Goal: Navigation & Orientation: Find specific page/section

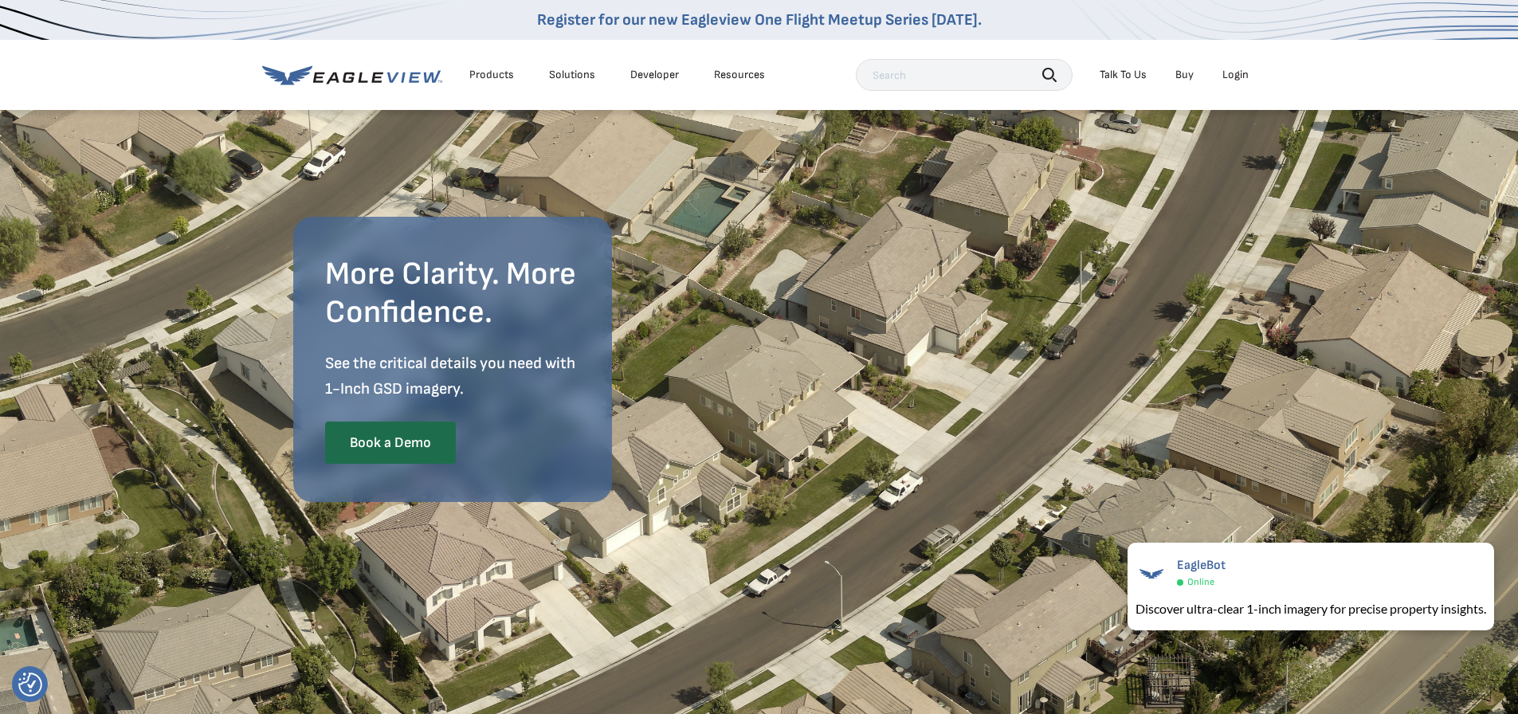
click at [484, 73] on div "Products" at bounding box center [491, 75] width 45 height 14
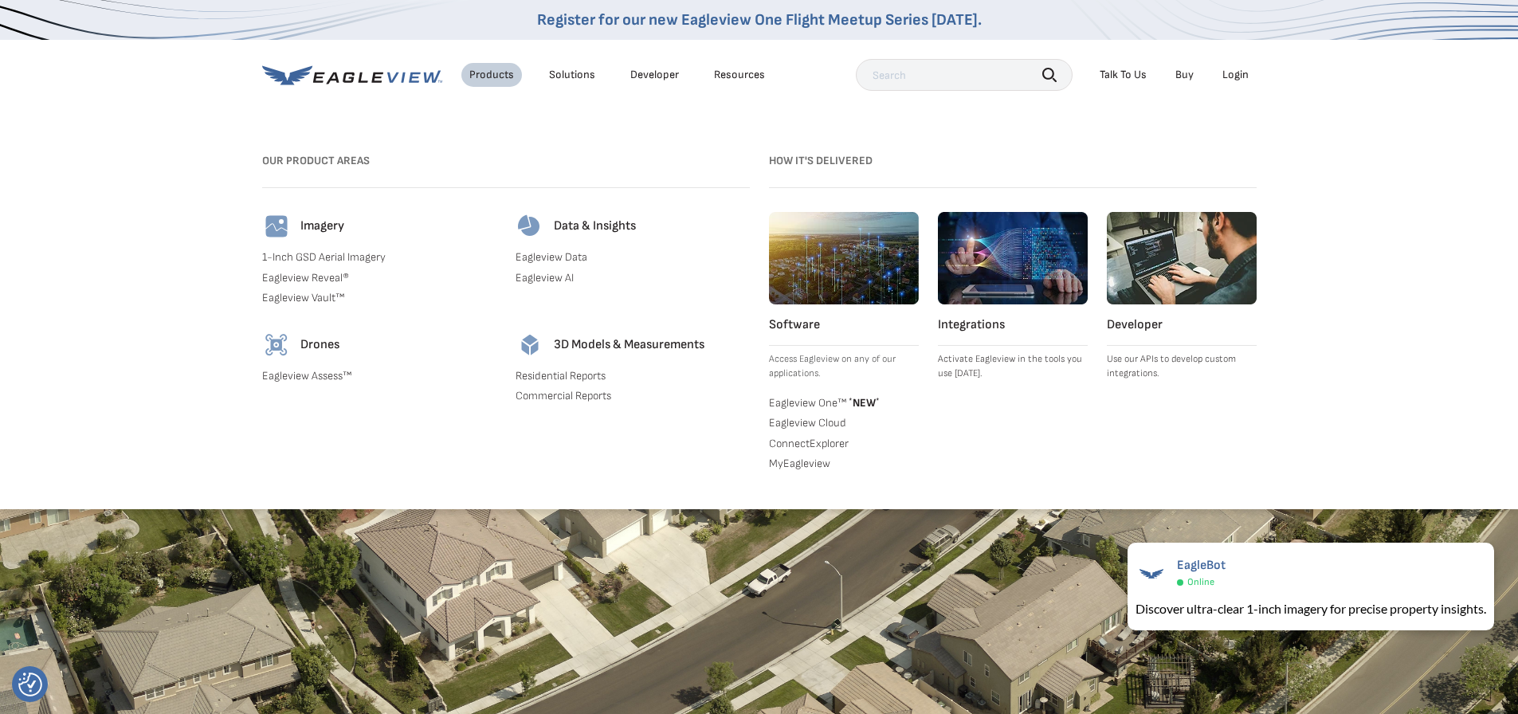
click at [347, 76] on icon at bounding box center [352, 75] width 180 height 20
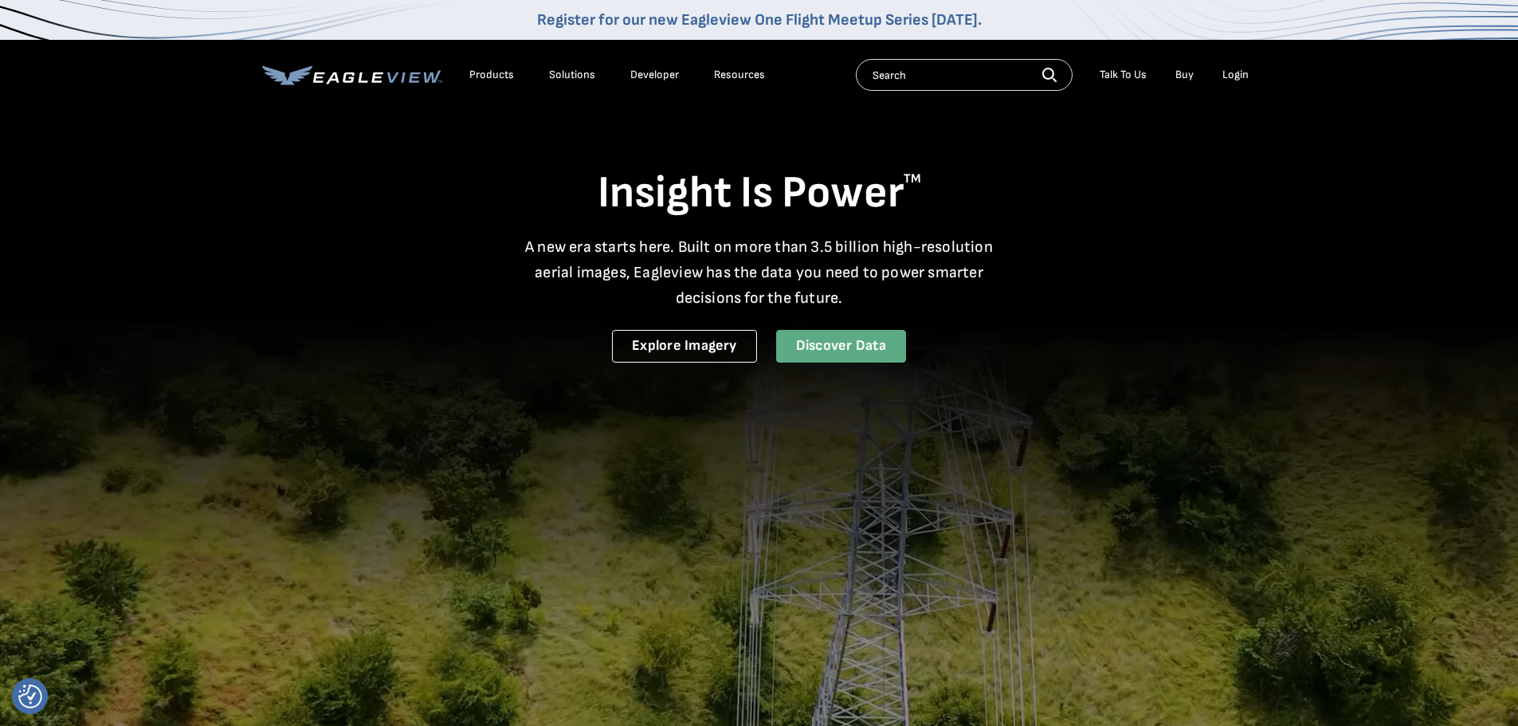
click at [865, 351] on link "Discover Data" at bounding box center [841, 346] width 130 height 33
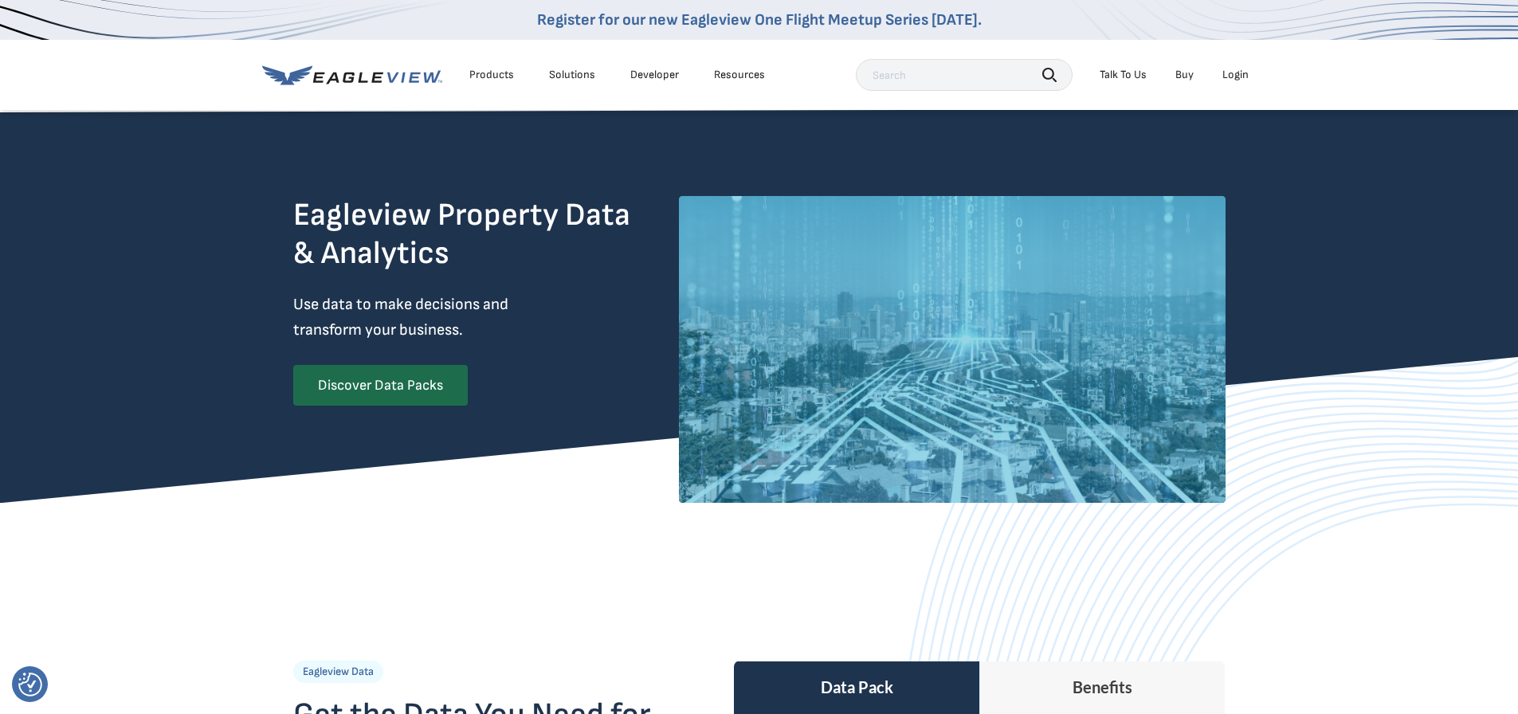
click at [654, 71] on link "Developer" at bounding box center [654, 75] width 49 height 14
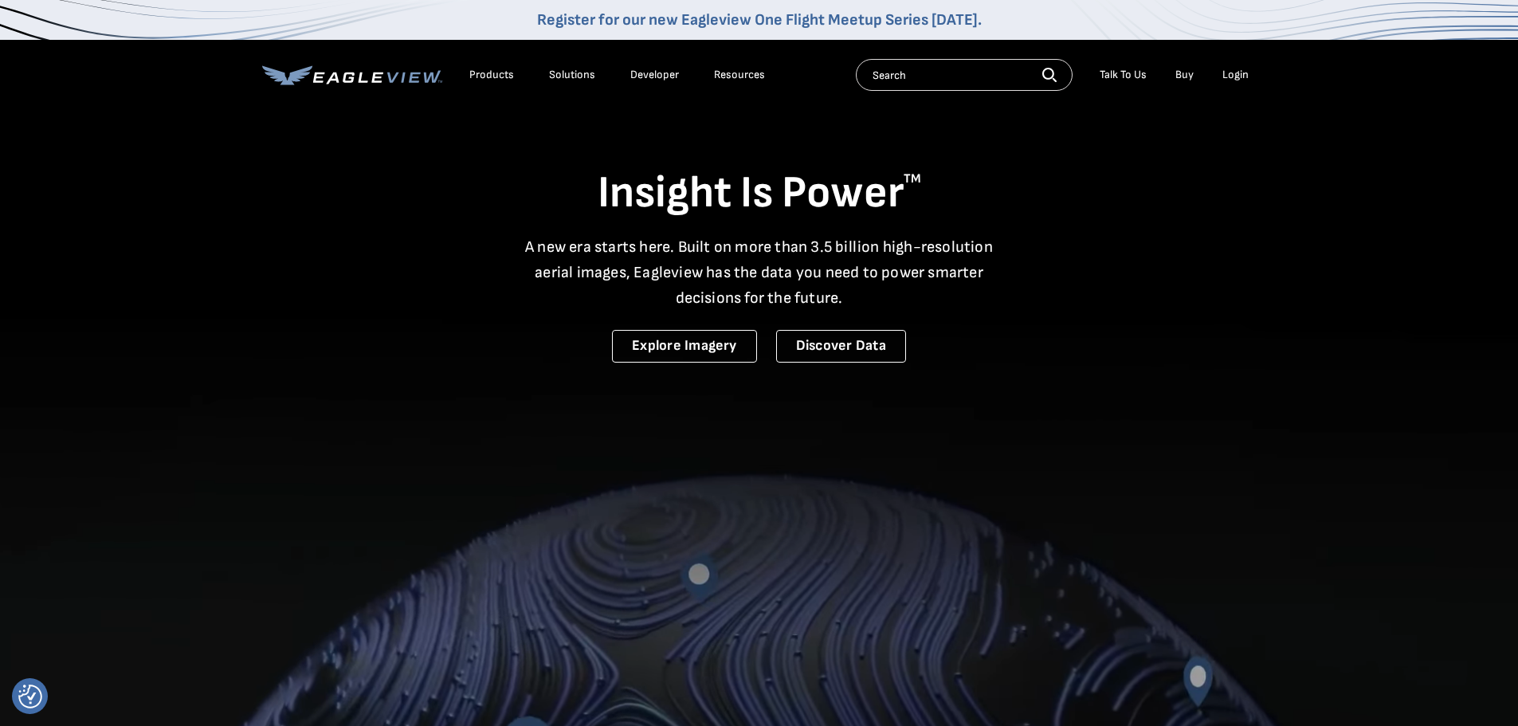
click at [569, 74] on div "Solutions" at bounding box center [572, 75] width 46 height 14
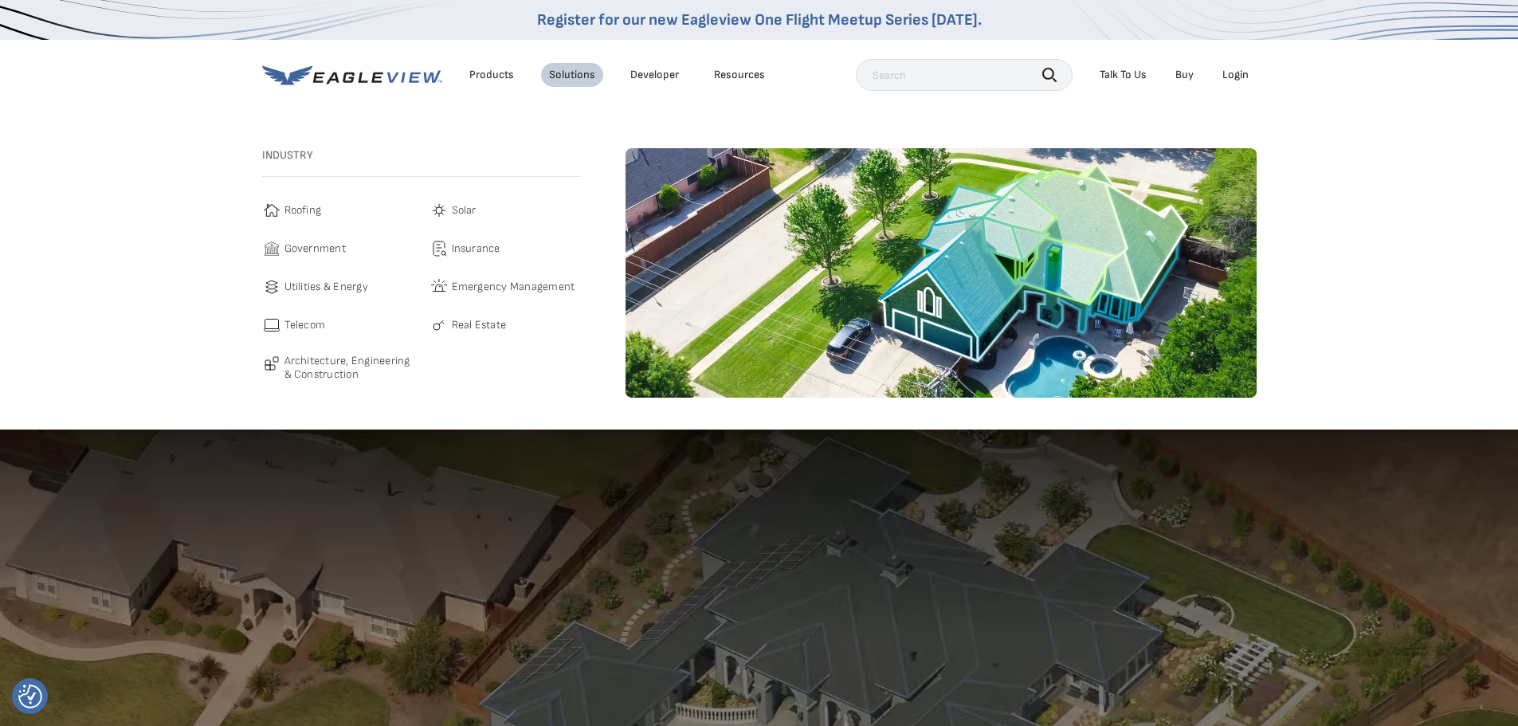
click at [345, 365] on span "Architecture, Engineering & Construction" at bounding box center [348, 368] width 129 height 28
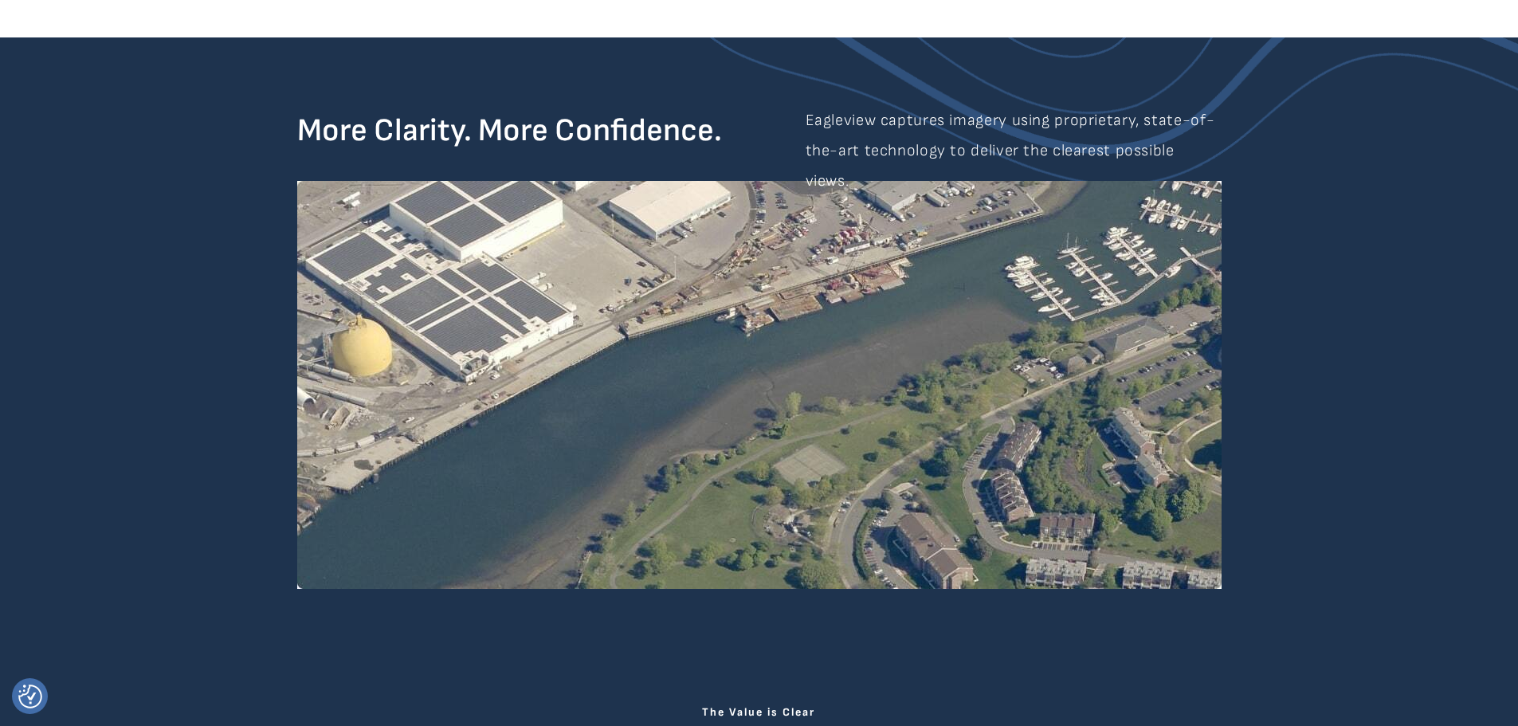
scroll to position [1753, 0]
